Goal: Task Accomplishment & Management: Manage account settings

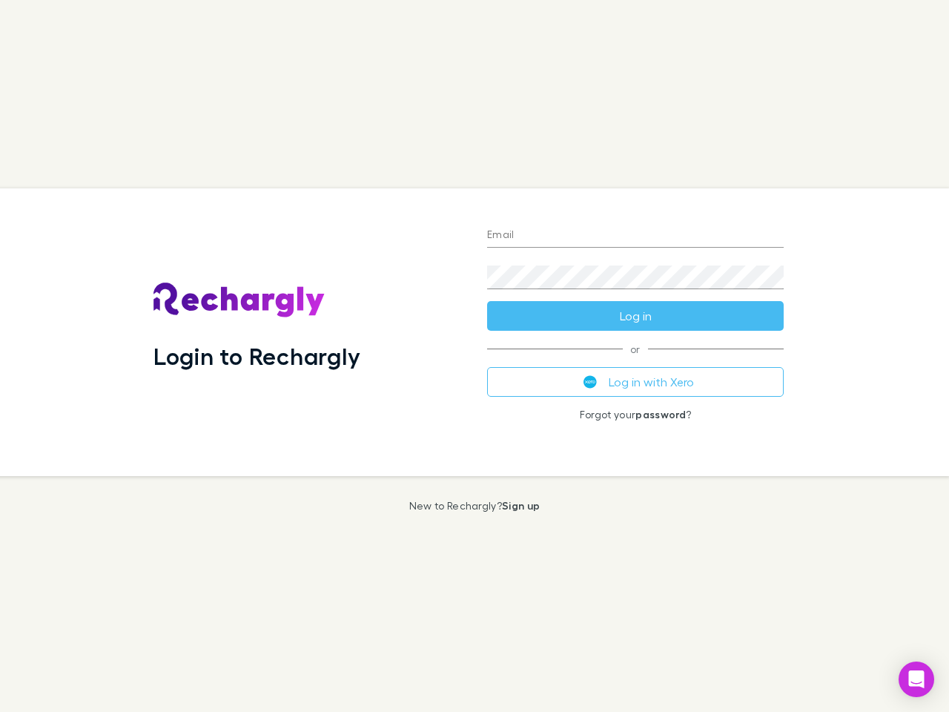
click at [474, 356] on div "Login to Rechargly" at bounding box center [309, 332] width 334 height 288
click at [635, 236] on input "Email" at bounding box center [635, 236] width 297 height 24
click at [635, 316] on form "Email Password Log in" at bounding box center [635, 271] width 297 height 119
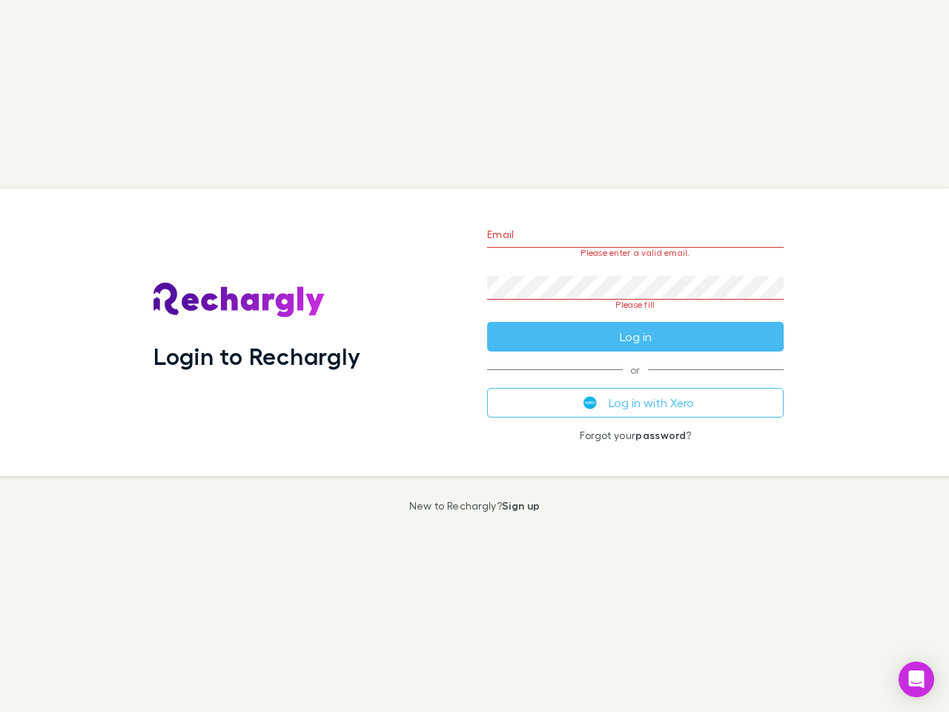
click at [635, 382] on div "Email Please enter a valid email. Password Please fill Log in or Log in with Xe…" at bounding box center [635, 332] width 320 height 288
click at [916, 679] on icon "Open Intercom Messenger" at bounding box center [917, 679] width 16 height 18
